Goal: Navigation & Orientation: Find specific page/section

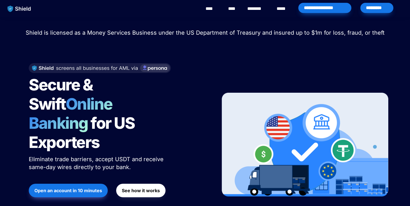
click at [191, 68] on div at bounding box center [118, 68] width 178 height 10
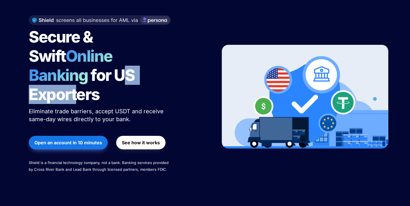
drag, startPoint x: 41, startPoint y: 78, endPoint x: 101, endPoint y: 77, distance: 60.4
click at [101, 78] on span "for US Exporters" at bounding box center [83, 85] width 109 height 38
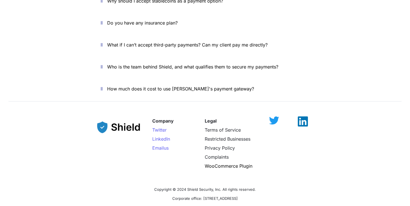
scroll to position [2059, 0]
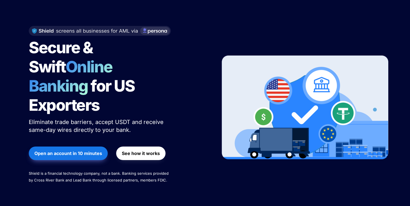
scroll to position [76, 0]
